Goal: Task Accomplishment & Management: Use online tool/utility

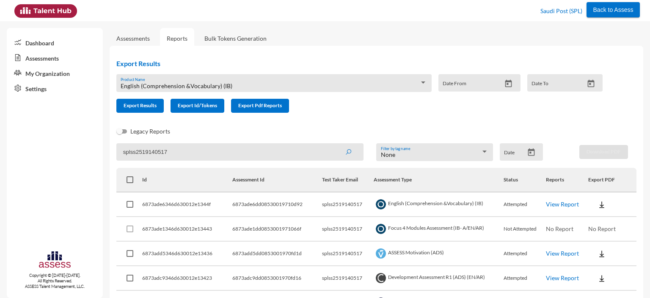
drag, startPoint x: 0, startPoint y: 0, endPoint x: 199, endPoint y: 84, distance: 215.9
click at [199, 84] on span "English (Comprehension &Vocabulary) (IB)" at bounding box center [177, 85] width 112 height 7
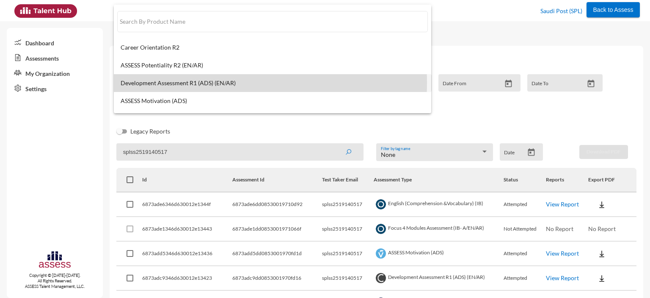
click at [173, 83] on span "Development Assessment R1 (ADS) (EN/AR)" at bounding box center [273, 83] width 304 height 7
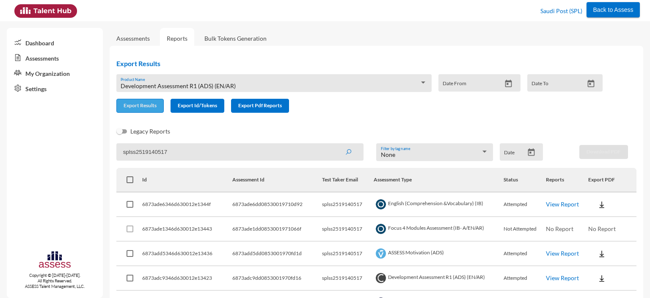
click at [142, 105] on span "Export Results" at bounding box center [140, 105] width 33 height 6
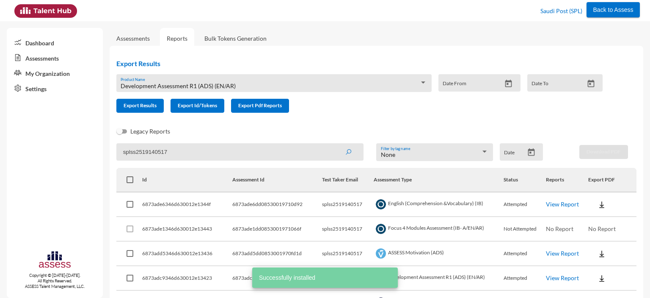
click at [200, 82] on div "Development Assessment R1 (ADS) (EN/AR) Product Name" at bounding box center [274, 85] width 307 height 13
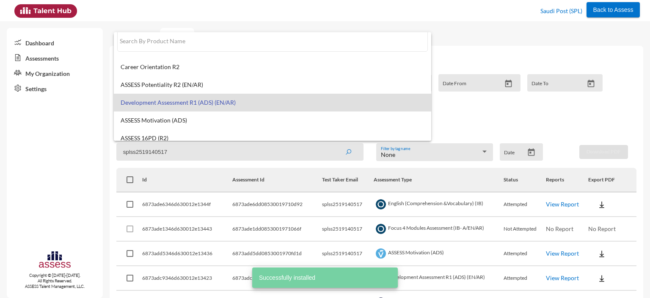
scroll to position [6, 0]
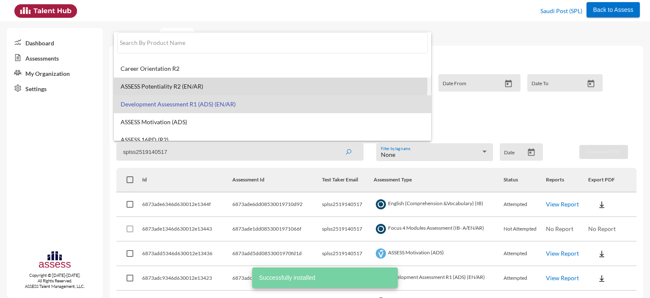
click at [175, 83] on span "ASSESS Potentiality R2 (EN/AR)" at bounding box center [273, 86] width 304 height 7
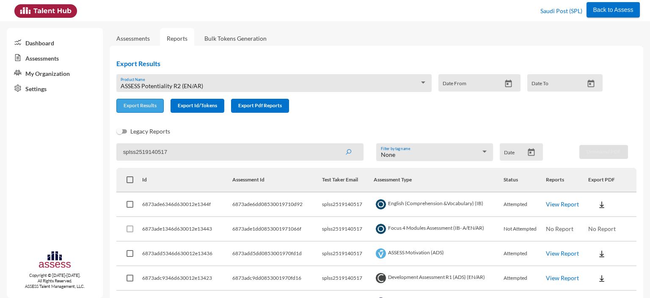
click at [140, 110] on button "Export Results" at bounding box center [139, 106] width 47 height 14
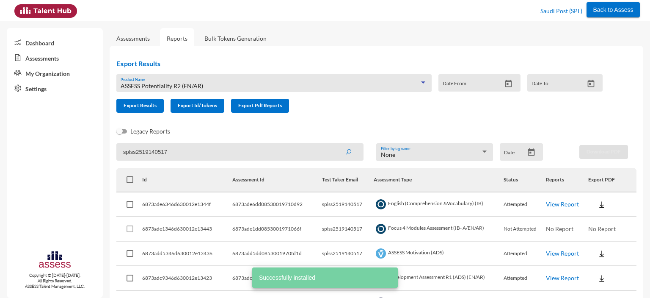
click at [186, 83] on span "ASSESS Potentiality R2 (EN/AR)" at bounding box center [162, 85] width 83 height 7
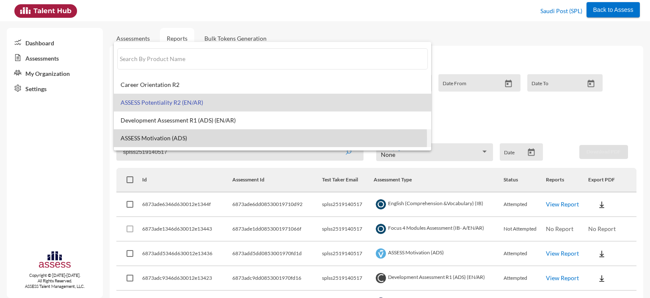
click at [173, 138] on span "ASSESS Motivation (ADS)" at bounding box center [273, 138] width 304 height 7
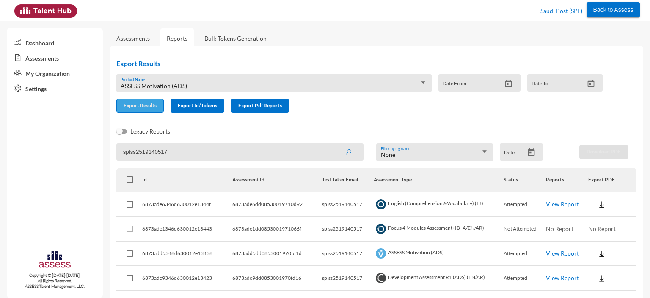
click at [142, 106] on span "Export Results" at bounding box center [140, 105] width 33 height 6
click at [342, 86] on div "ASSESS Motivation (ADS)" at bounding box center [270, 86] width 299 height 7
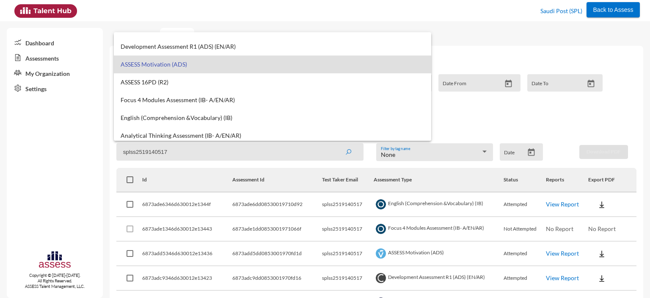
scroll to position [68, 0]
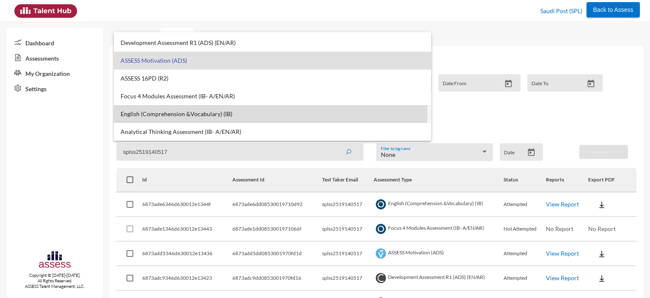
click at [205, 112] on span "English (Comprehension &Vocabulary) (IB)" at bounding box center [273, 113] width 304 height 7
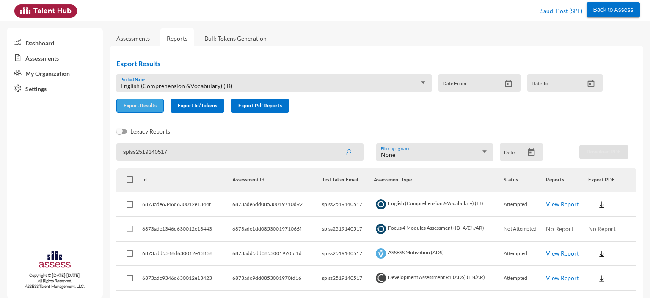
click at [141, 103] on span "Export Results" at bounding box center [140, 105] width 33 height 6
click at [212, 86] on span "English (Comprehension &Vocabulary) (IB)" at bounding box center [177, 85] width 112 height 7
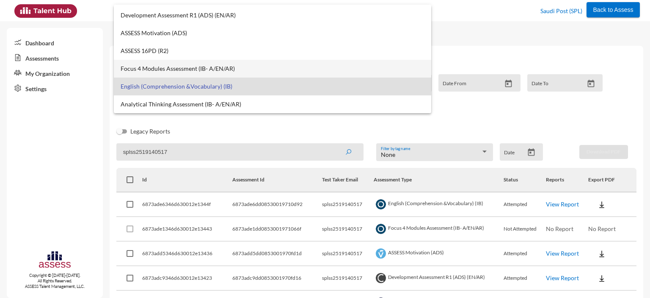
click at [163, 71] on span "Focus 4 Modules Assessment (IB- A/EN/AR)" at bounding box center [273, 68] width 304 height 7
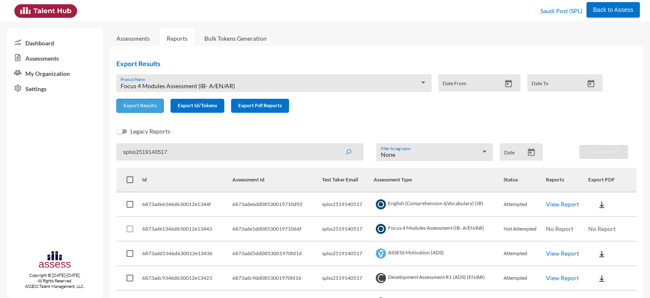
click at [132, 106] on span "Export Results" at bounding box center [140, 105] width 33 height 6
drag, startPoint x: 176, startPoint y: 155, endPoint x: 120, endPoint y: 154, distance: 55.5
click at [120, 154] on input "splss2519140517" at bounding box center [239, 151] width 247 height 17
paste input "basalghamdi091105"
type input "basalghamdi091105"
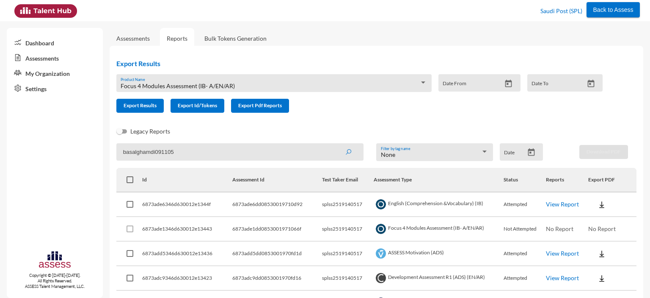
click at [335, 144] on button "submit" at bounding box center [348, 151] width 27 height 15
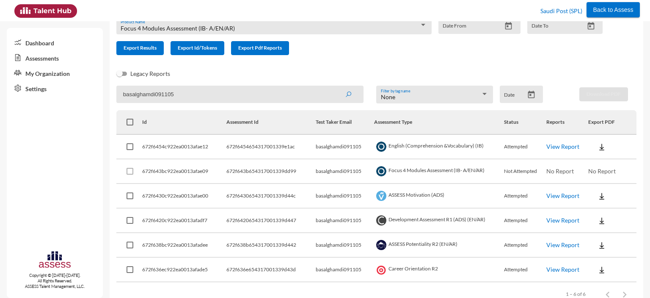
scroll to position [78, 0]
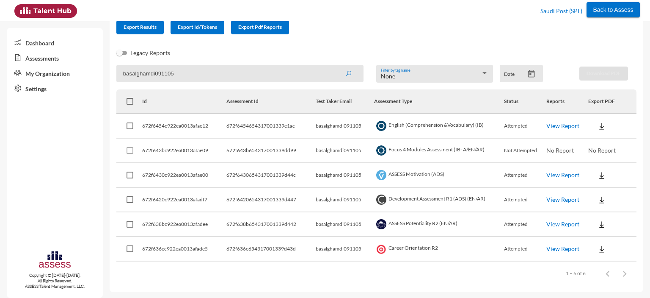
click at [564, 126] on link "View Report" at bounding box center [563, 125] width 33 height 7
click at [557, 128] on link "View Report" at bounding box center [563, 125] width 33 height 7
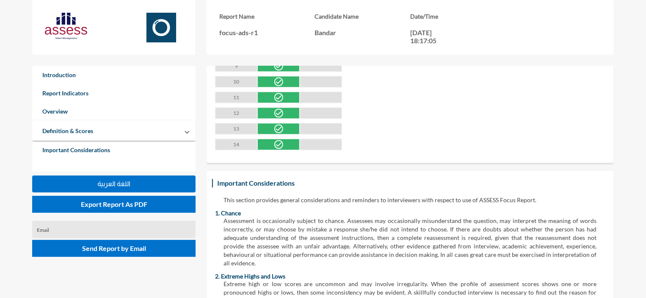
scroll to position [1050, 0]
